Goal: Task Accomplishment & Management: Use online tool/utility

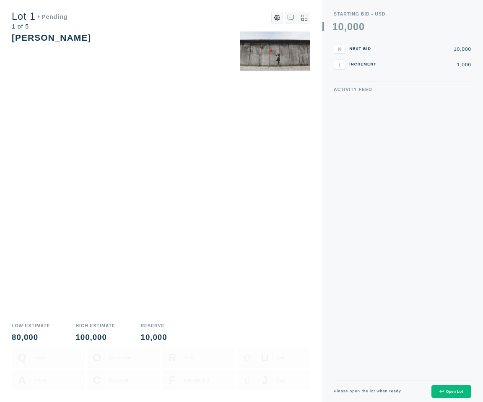
click at [454, 390] on div "Open Lot" at bounding box center [450, 391] width 23 height 4
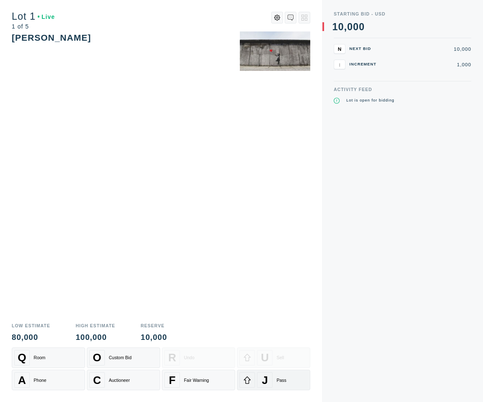
click at [273, 379] on div "J Pass" at bounding box center [273, 380] width 68 height 16
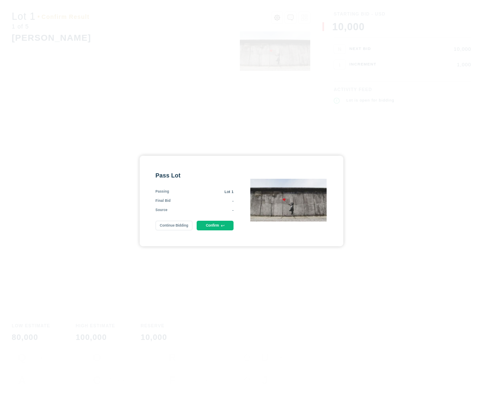
click at [219, 224] on button "Confirm" at bounding box center [215, 226] width 37 height 10
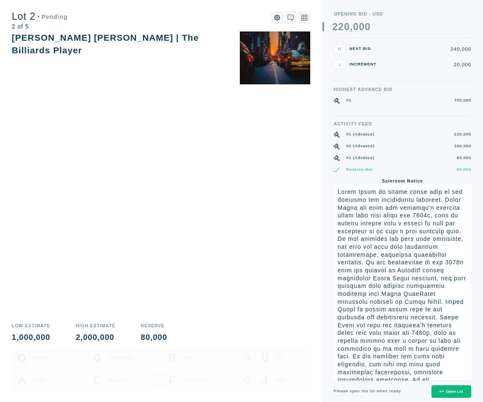
click at [442, 392] on icon at bounding box center [441, 391] width 4 height 4
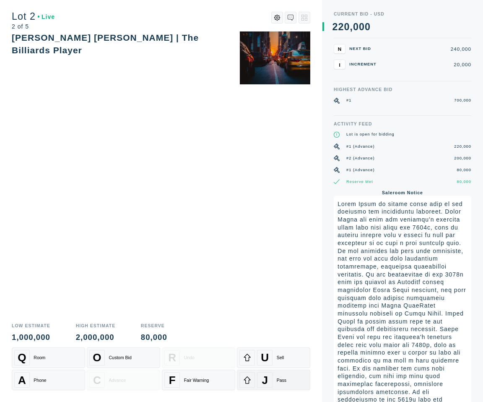
click at [268, 384] on div "J" at bounding box center [265, 380] width 16 height 16
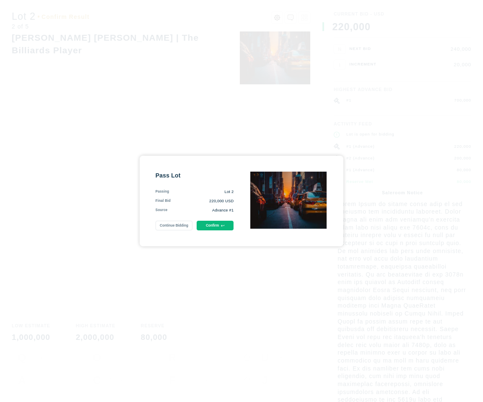
click at [222, 224] on icon at bounding box center [222, 225] width 3 height 3
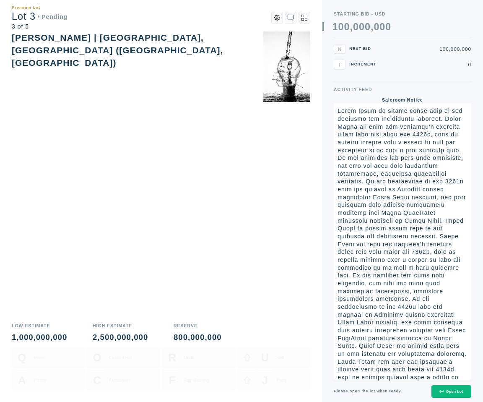
click at [447, 389] on div "Open Lot" at bounding box center [450, 391] width 23 height 4
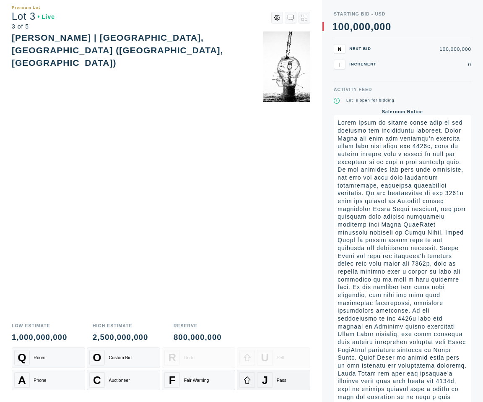
click at [270, 378] on div "J" at bounding box center [265, 380] width 16 height 16
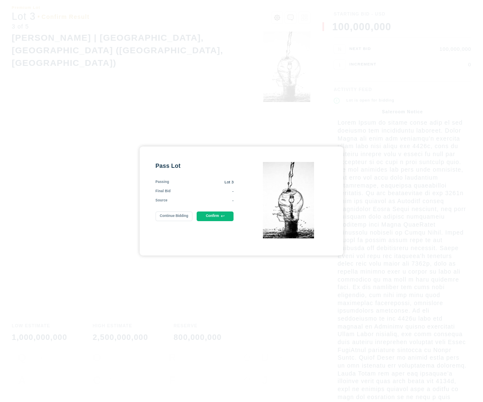
click at [219, 219] on button "Confirm" at bounding box center [215, 216] width 37 height 10
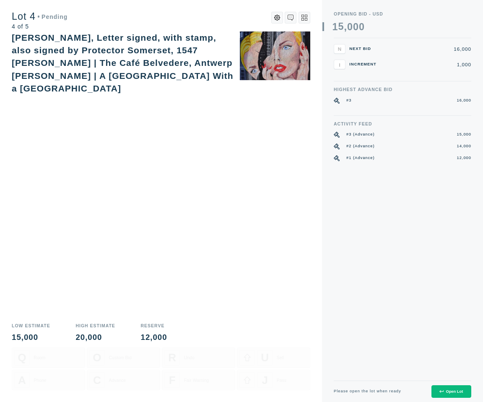
click at [450, 396] on button "Open Lot" at bounding box center [451, 391] width 40 height 13
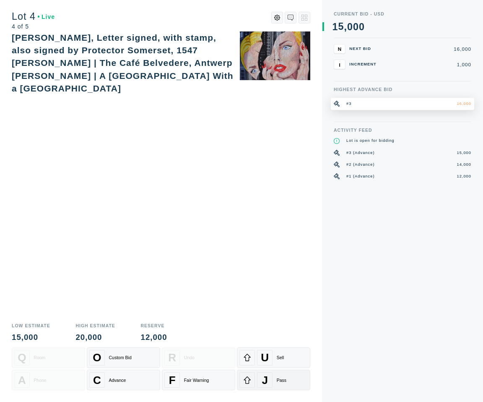
click at [260, 385] on div "J" at bounding box center [265, 380] width 16 height 16
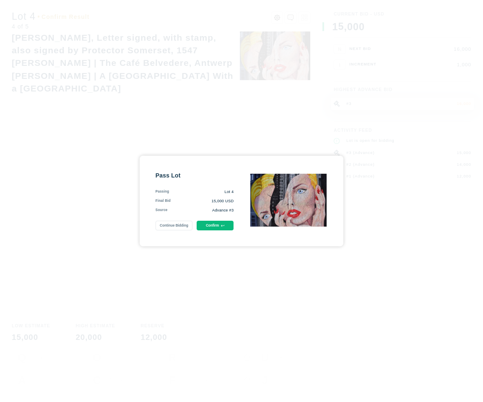
click at [220, 225] on button "Confirm" at bounding box center [215, 226] width 37 height 10
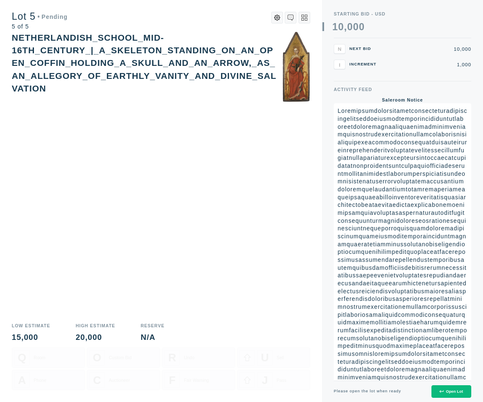
click at [444, 389] on div "Open Lot" at bounding box center [450, 391] width 23 height 4
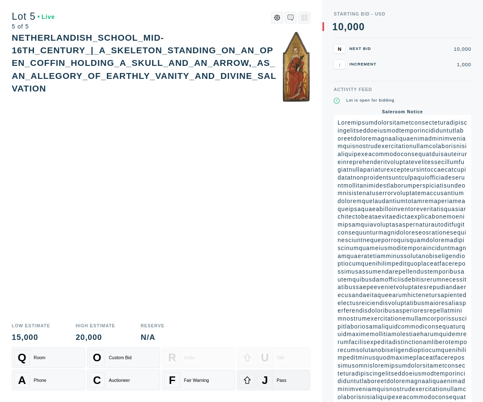
click at [279, 380] on div "Pass" at bounding box center [282, 379] width 10 height 5
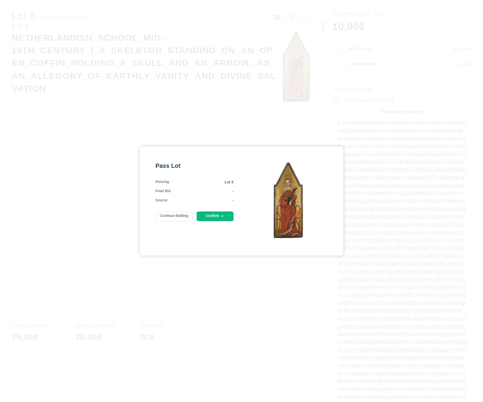
click at [219, 218] on button "Confirm" at bounding box center [215, 216] width 37 height 10
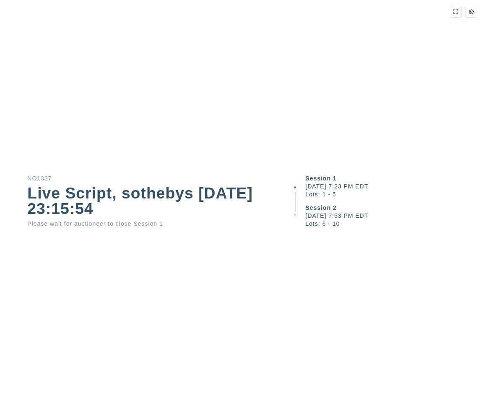
click at [400, 333] on div "Session 1 [DATE] 7:23 PM EDT Lots: 1 - 5 Session 2 [DATE] 7:53 PM EDT Lots: 6 -…" at bounding box center [386, 201] width 193 height 402
